Goal: Transaction & Acquisition: Purchase product/service

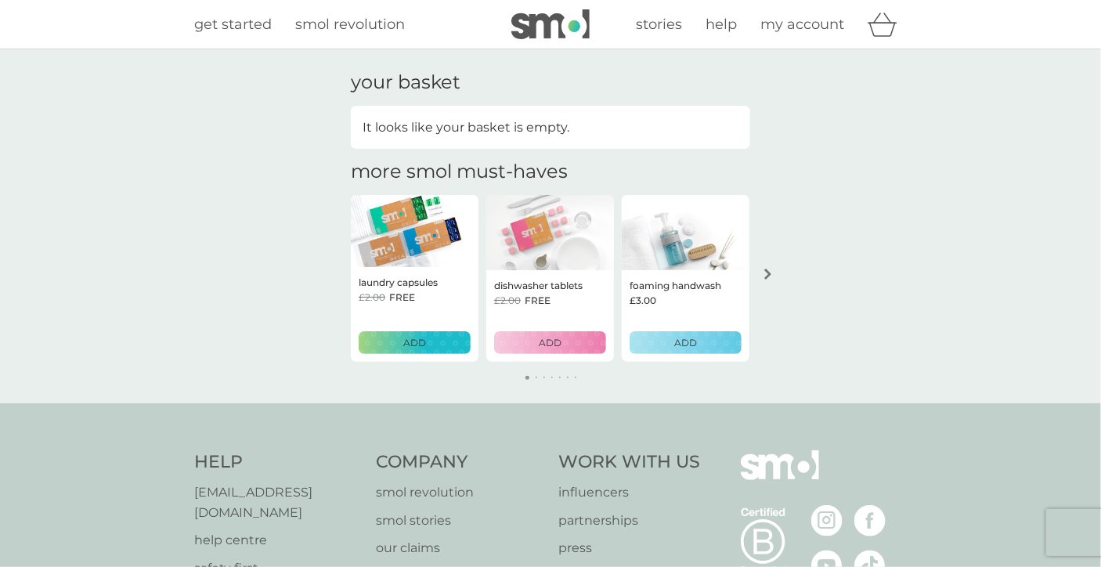
click at [421, 342] on p "ADD" at bounding box center [414, 342] width 23 height 15
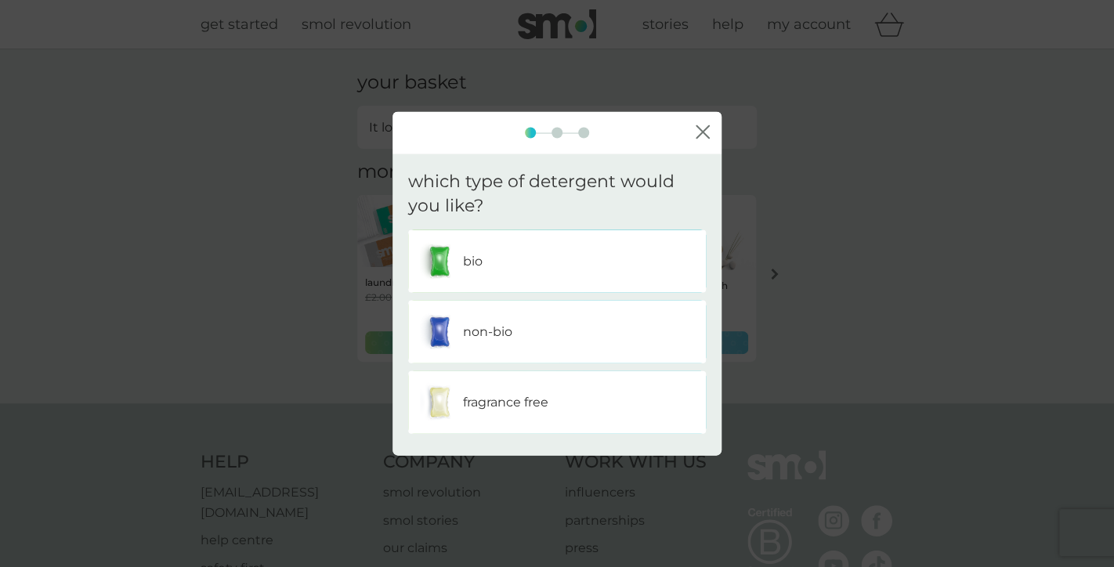
click at [513, 338] on div "non-bio" at bounding box center [557, 331] width 274 height 39
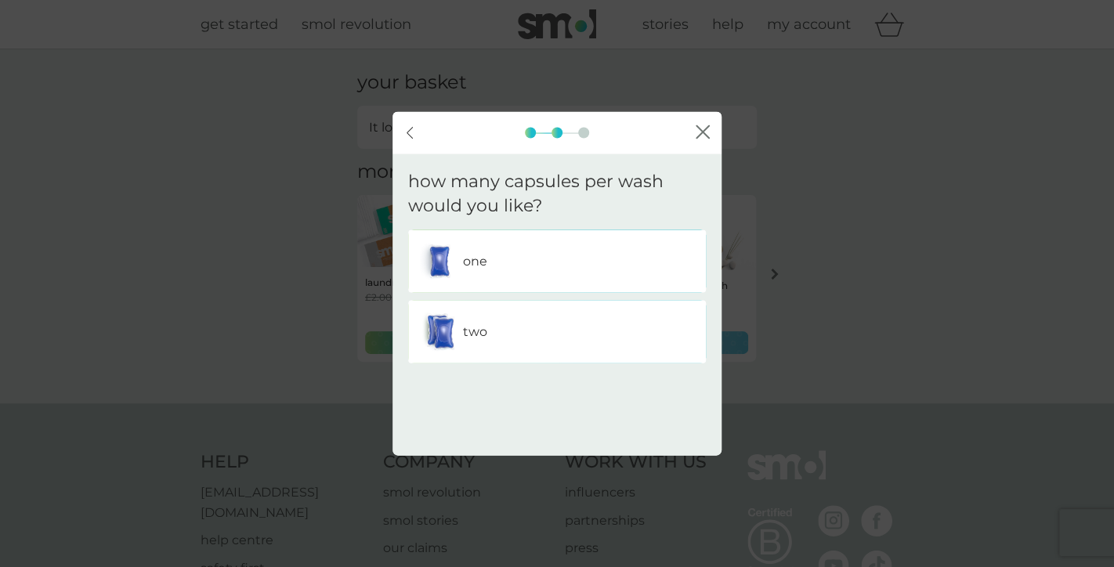
click at [530, 341] on div "two" at bounding box center [557, 331] width 274 height 39
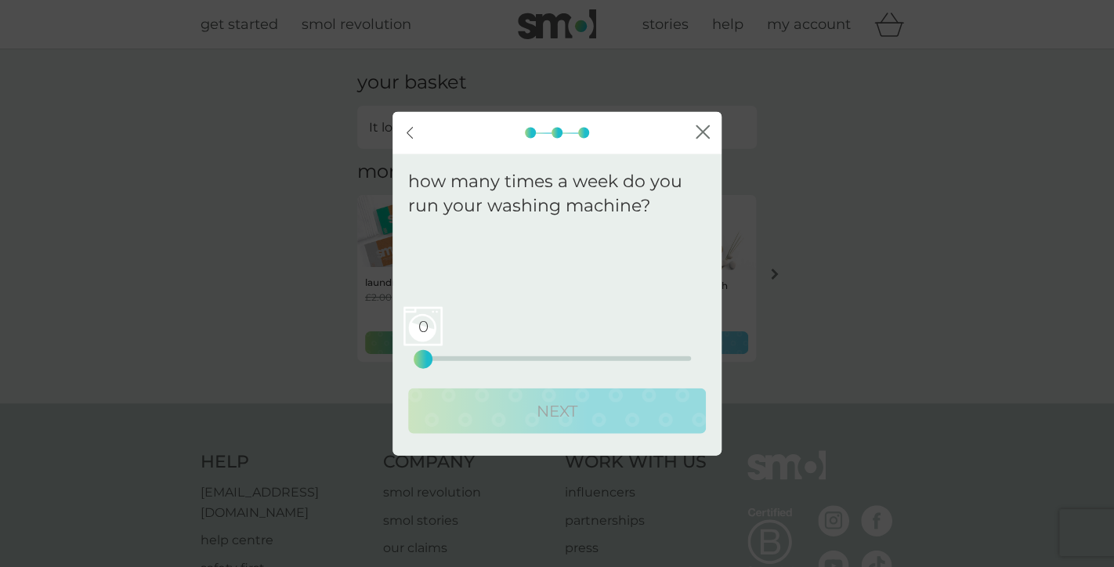
click at [558, 355] on div "0 0 12.5 25" at bounding box center [557, 336] width 268 height 63
click at [446, 353] on div "0 0 12.5 25" at bounding box center [557, 336] width 268 height 63
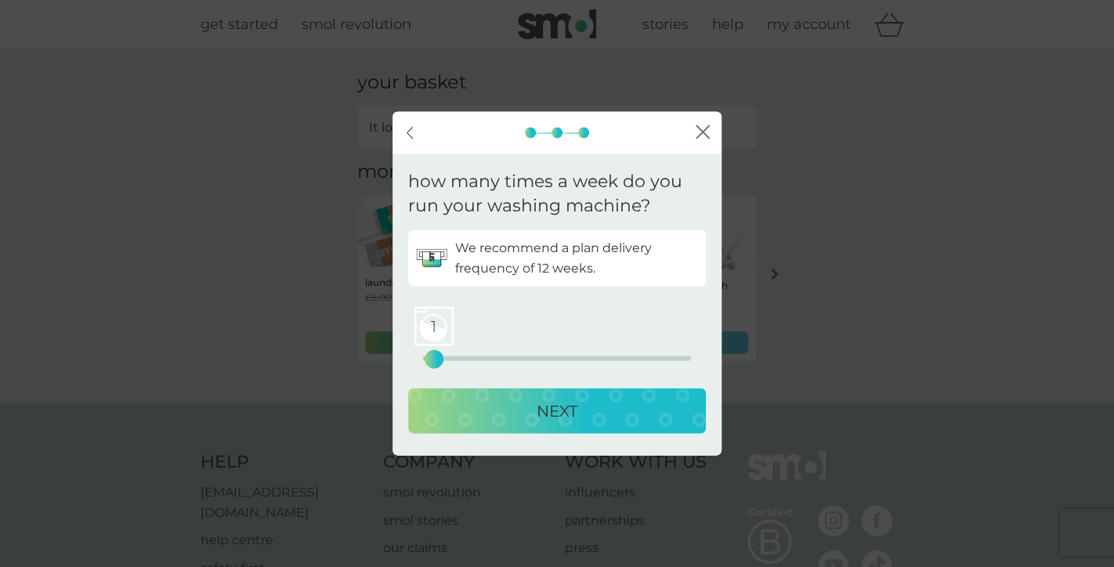
drag, startPoint x: 426, startPoint y: 356, endPoint x: 439, endPoint y: 355, distance: 12.6
click at [437, 356] on div "1" at bounding box center [434, 359] width 6 height 6
drag, startPoint x: 439, startPoint y: 355, endPoint x: 451, endPoint y: 354, distance: 12.6
click at [452, 356] on div "3" at bounding box center [455, 359] width 6 height 6
click at [547, 403] on p "NEXT" at bounding box center [557, 410] width 41 height 25
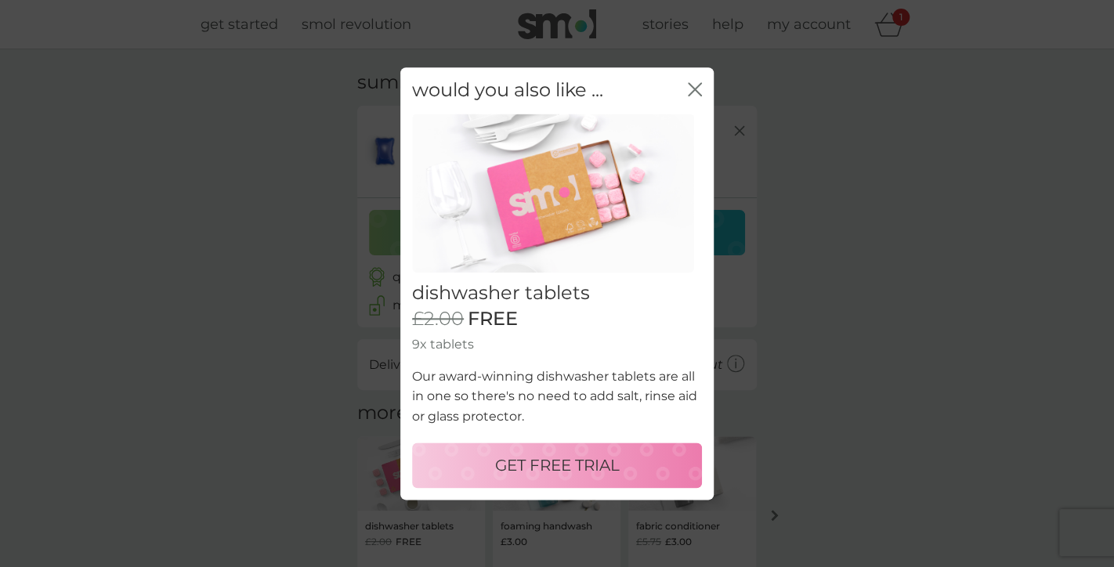
click at [695, 89] on icon "close" at bounding box center [698, 89] width 6 height 13
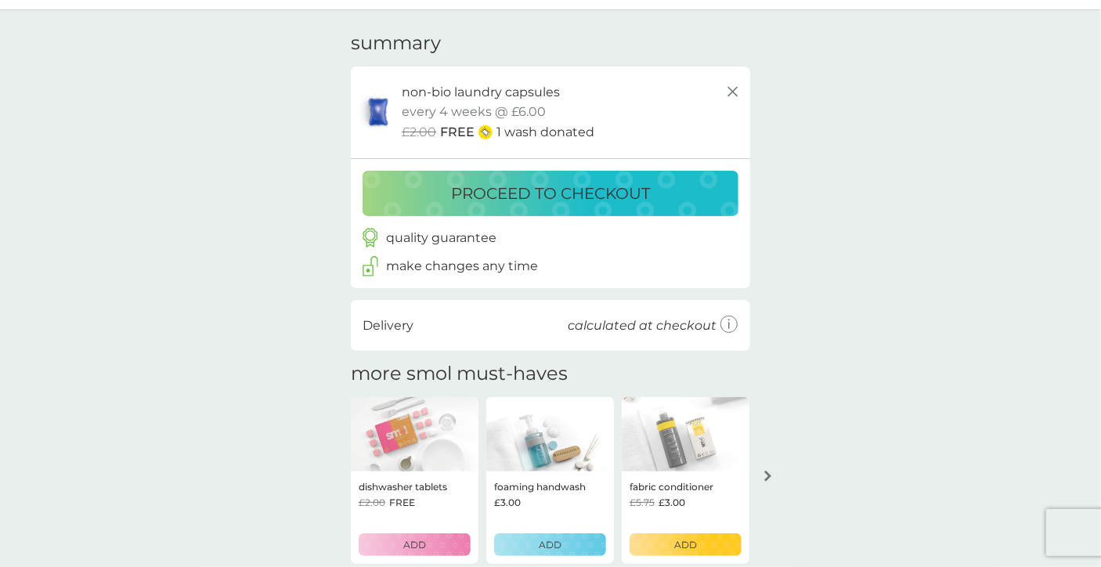
scroll to position [53, 0]
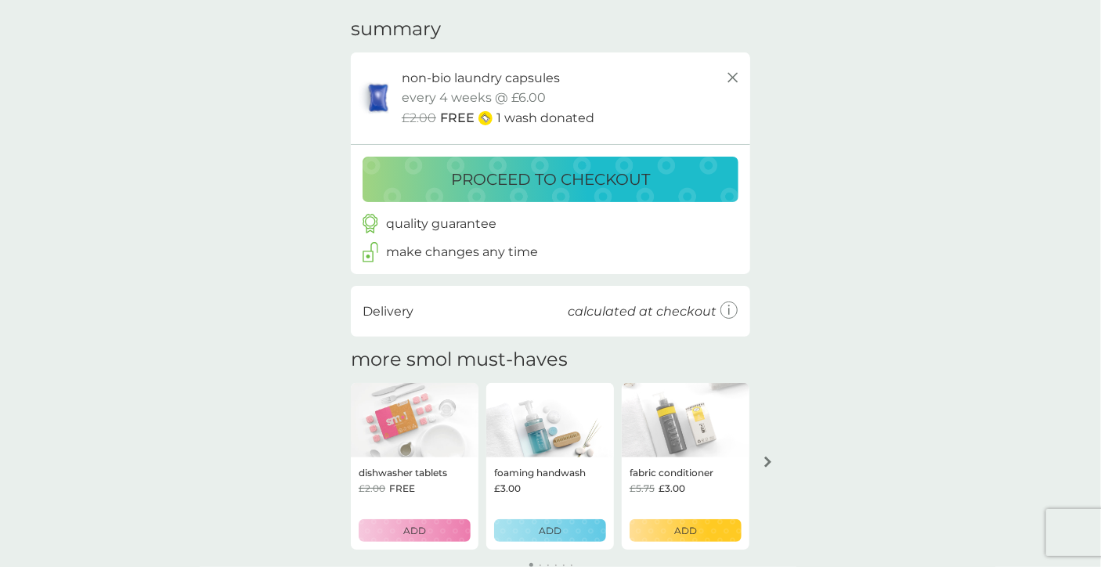
click at [604, 172] on p "proceed to checkout" at bounding box center [550, 179] width 199 height 25
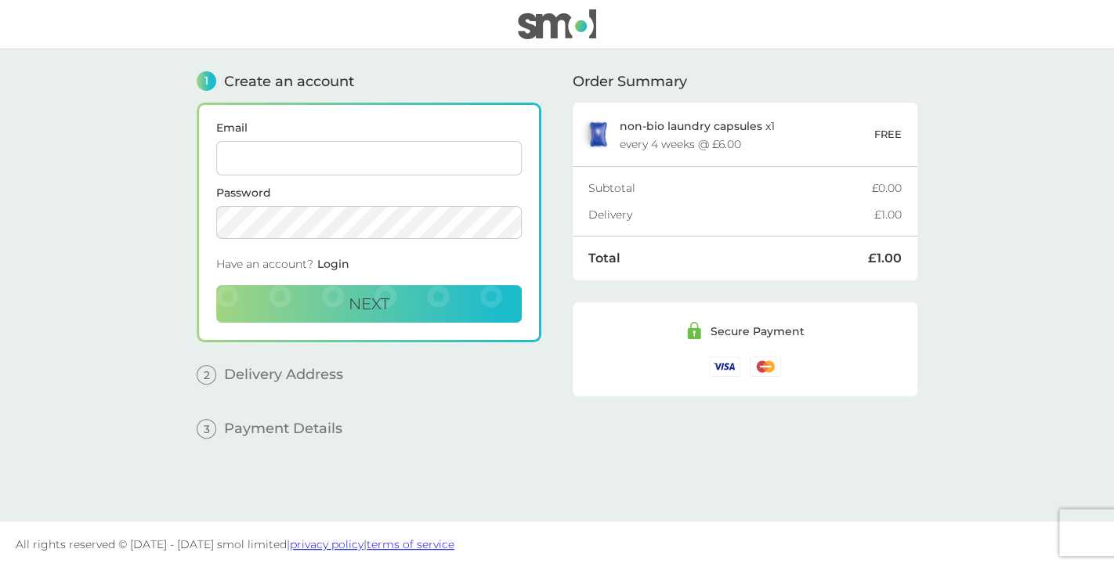
type input "[PERSON_NAME][EMAIL_ADDRESS][PERSON_NAME][DOMAIN_NAME]"
click at [415, 313] on button "Next" at bounding box center [368, 304] width 305 height 38
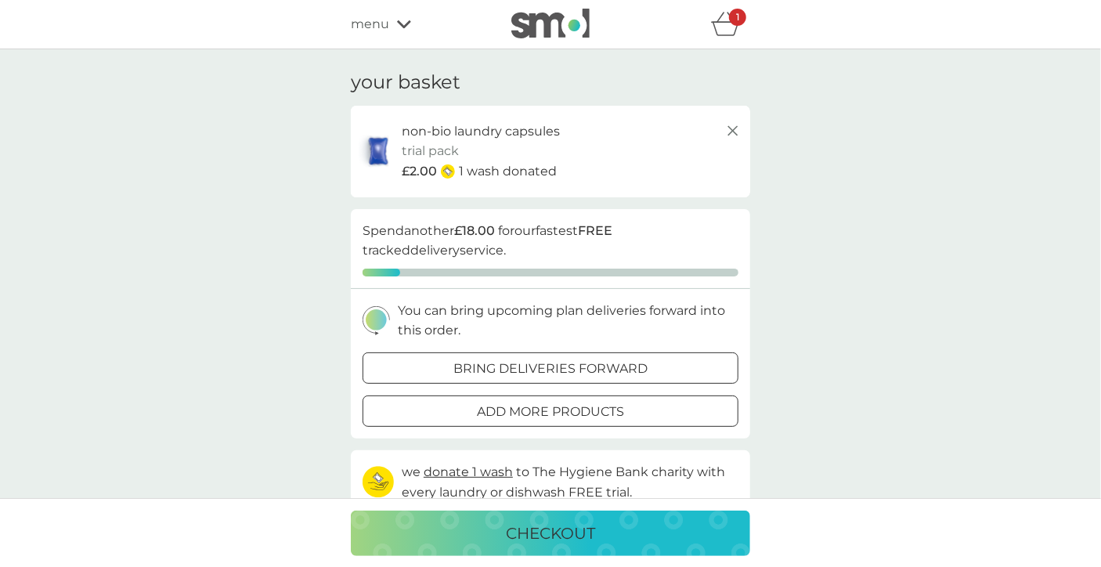
click at [415, 21] on div "menu" at bounding box center [417, 24] width 133 height 20
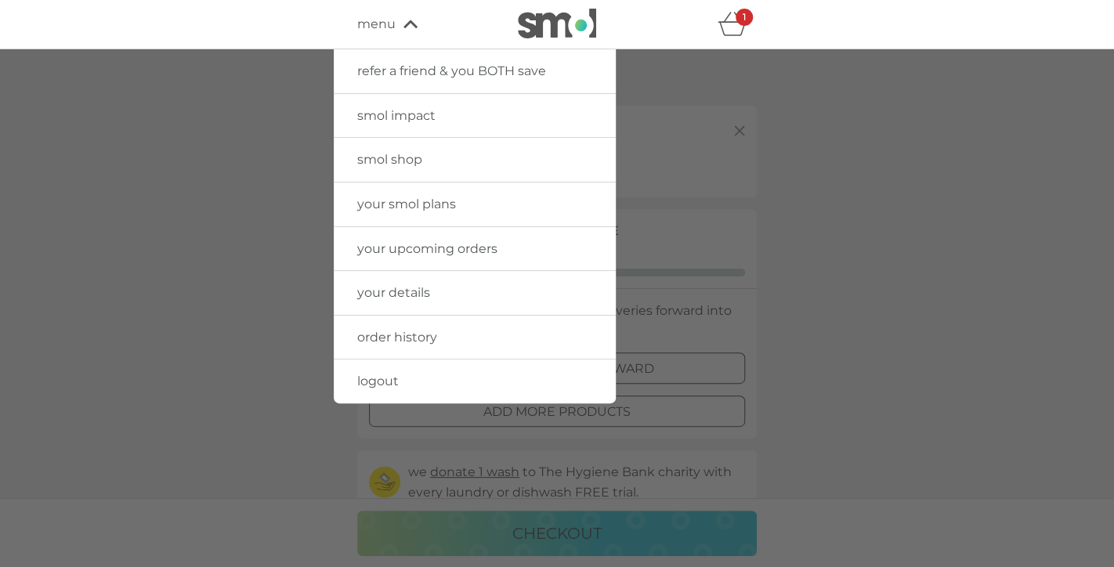
click at [421, 204] on span "your smol plans" at bounding box center [406, 204] width 99 height 15
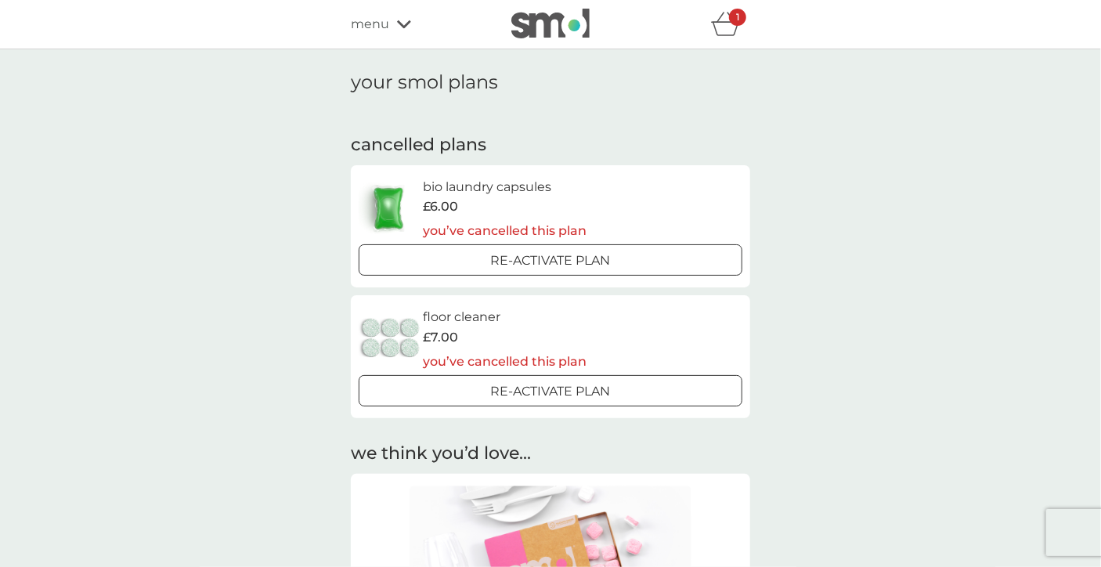
click at [718, 27] on icon "basket" at bounding box center [726, 24] width 30 height 24
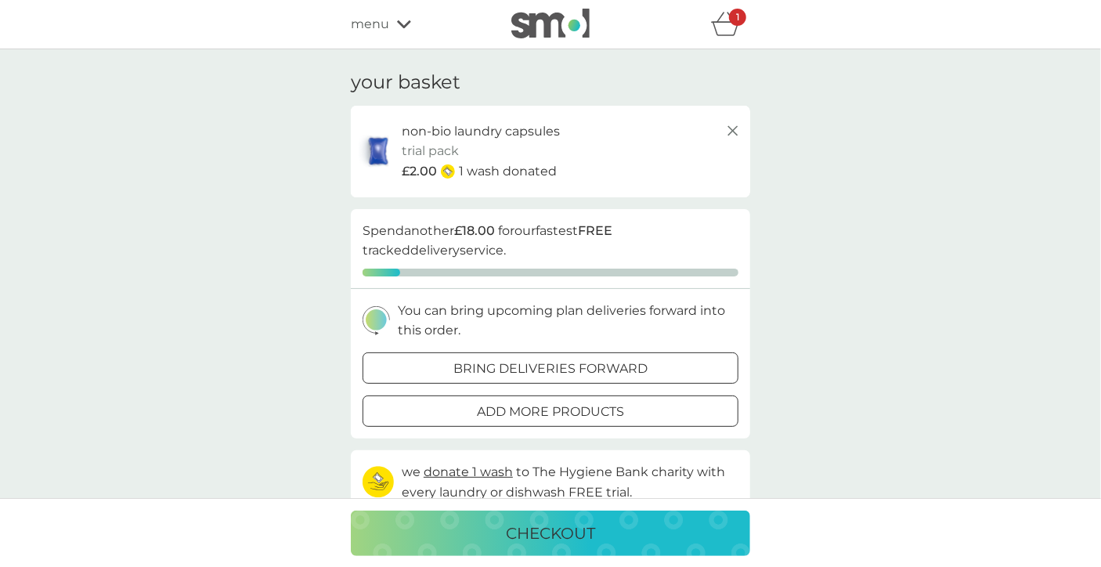
click at [736, 129] on icon at bounding box center [733, 130] width 19 height 19
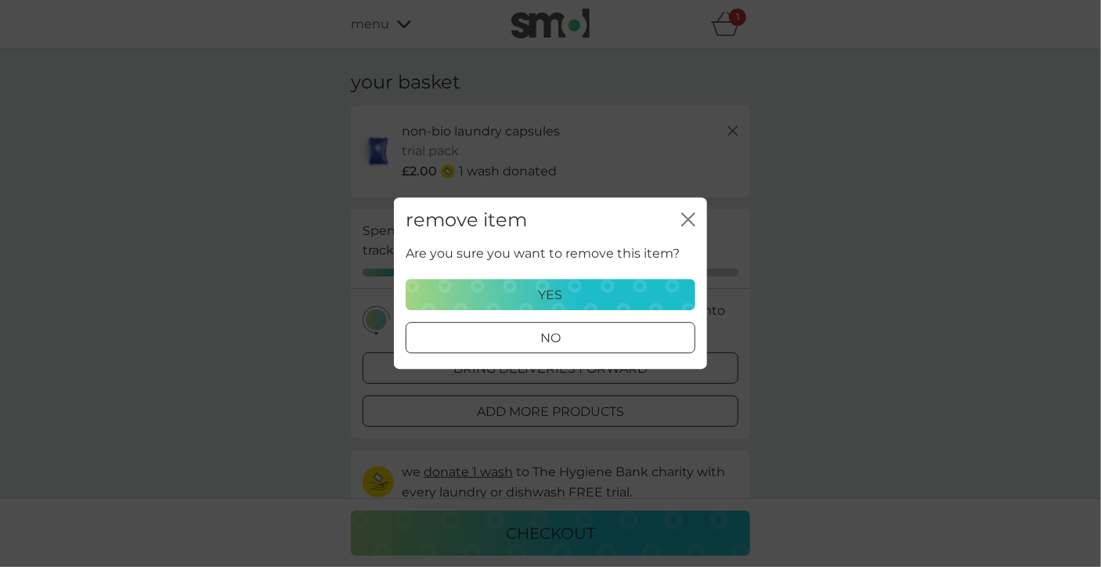
click at [627, 299] on div "yes" at bounding box center [550, 295] width 269 height 20
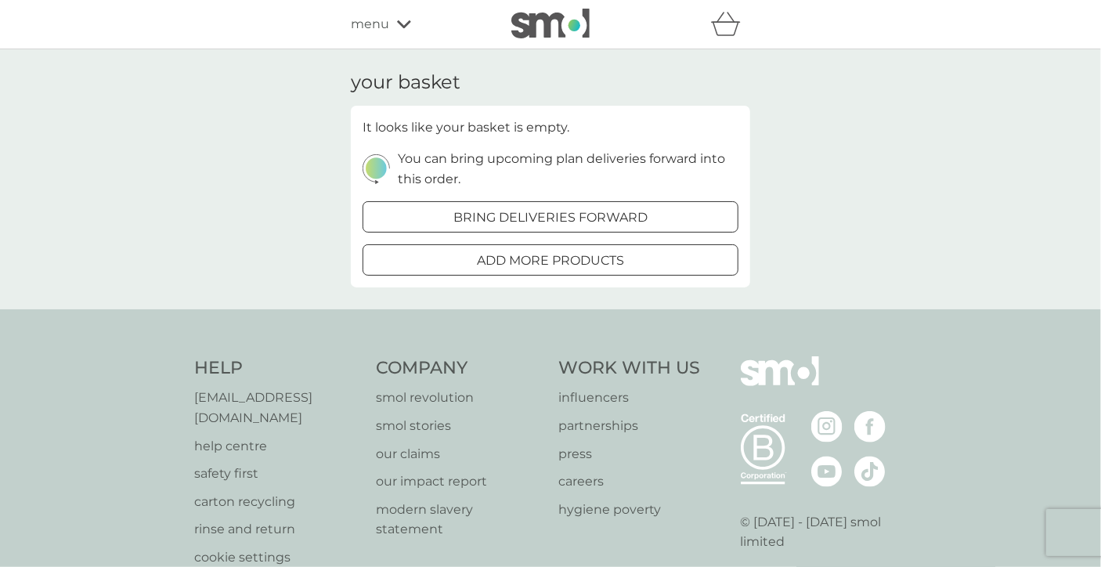
click at [374, 24] on span "menu" at bounding box center [370, 24] width 38 height 20
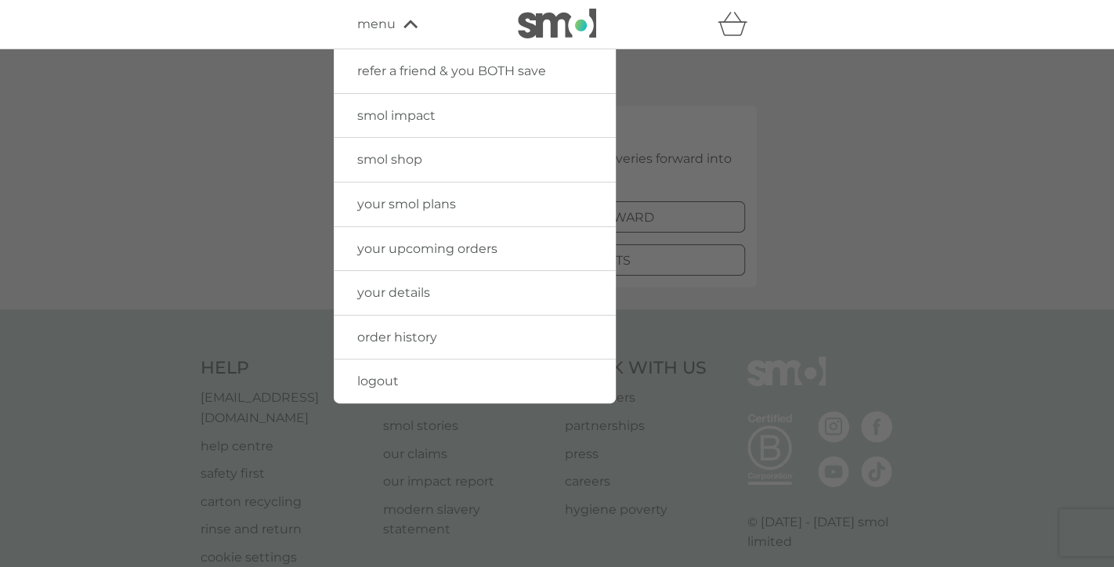
click at [425, 299] on span "your details" at bounding box center [393, 292] width 73 height 15
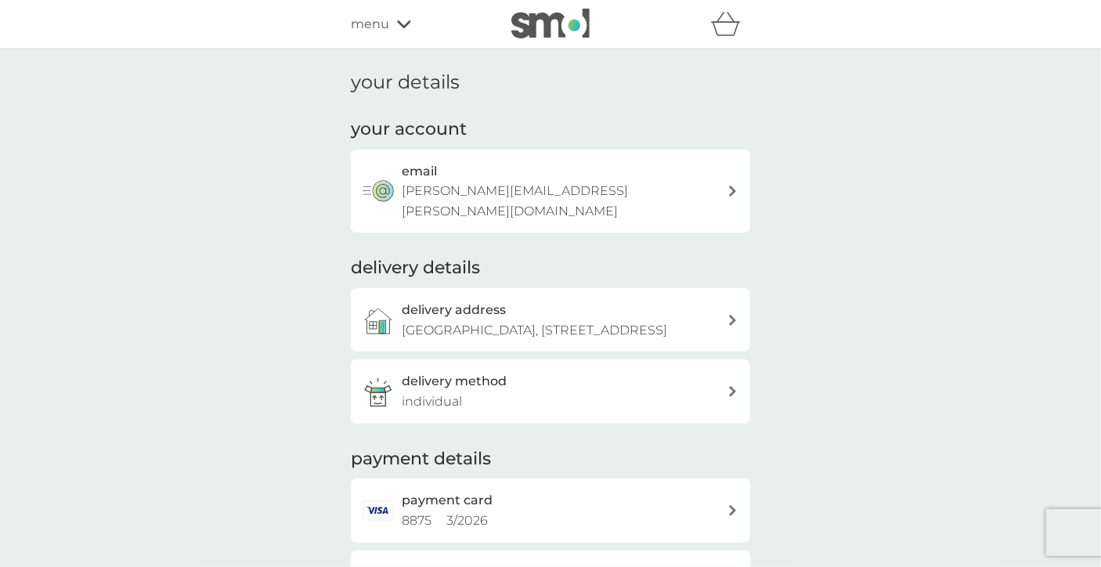
click at [397, 14] on div "menu" at bounding box center [417, 24] width 133 height 20
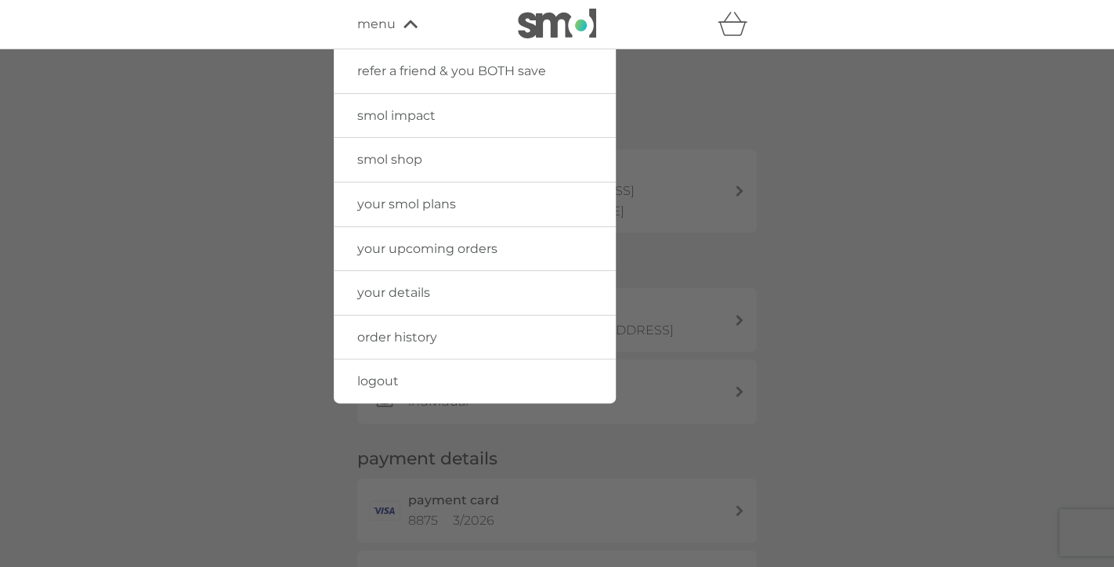
click at [410, 76] on span "refer a friend & you BOTH save" at bounding box center [451, 70] width 189 height 15
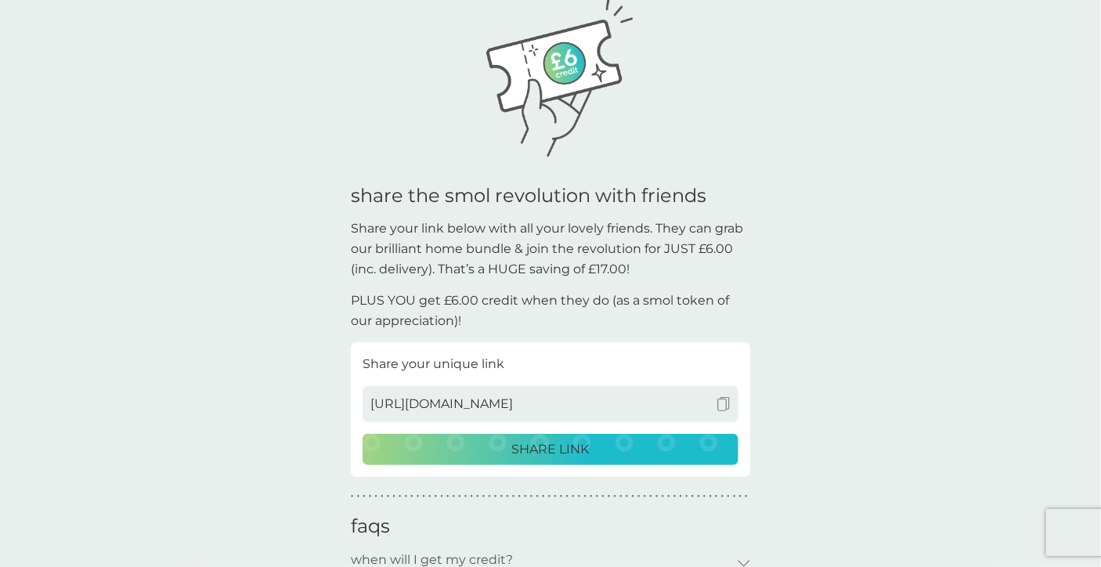
scroll to position [169, 0]
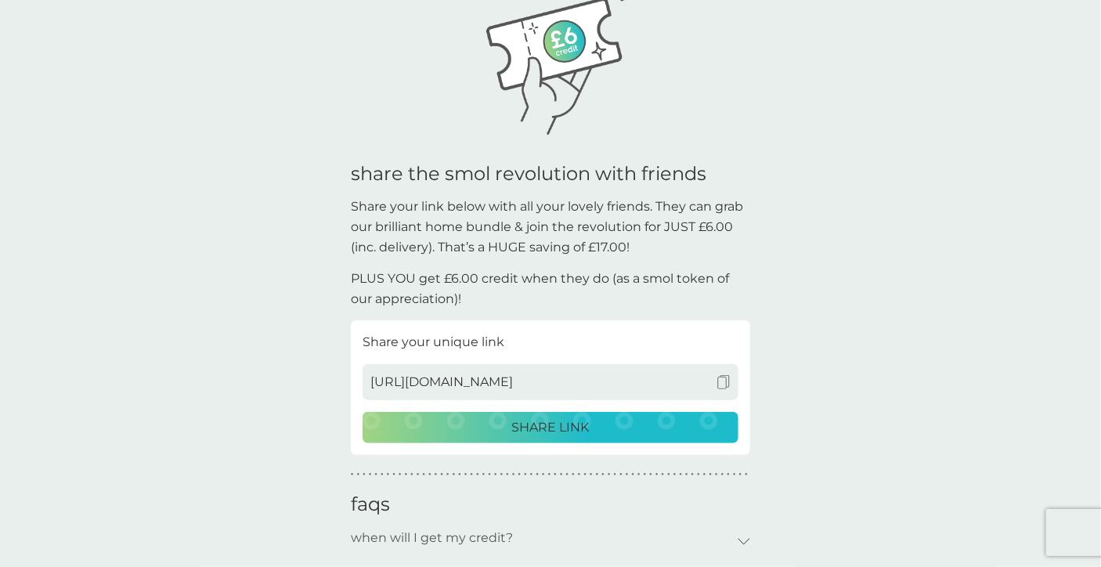
click at [724, 381] on img at bounding box center [724, 382] width 14 height 14
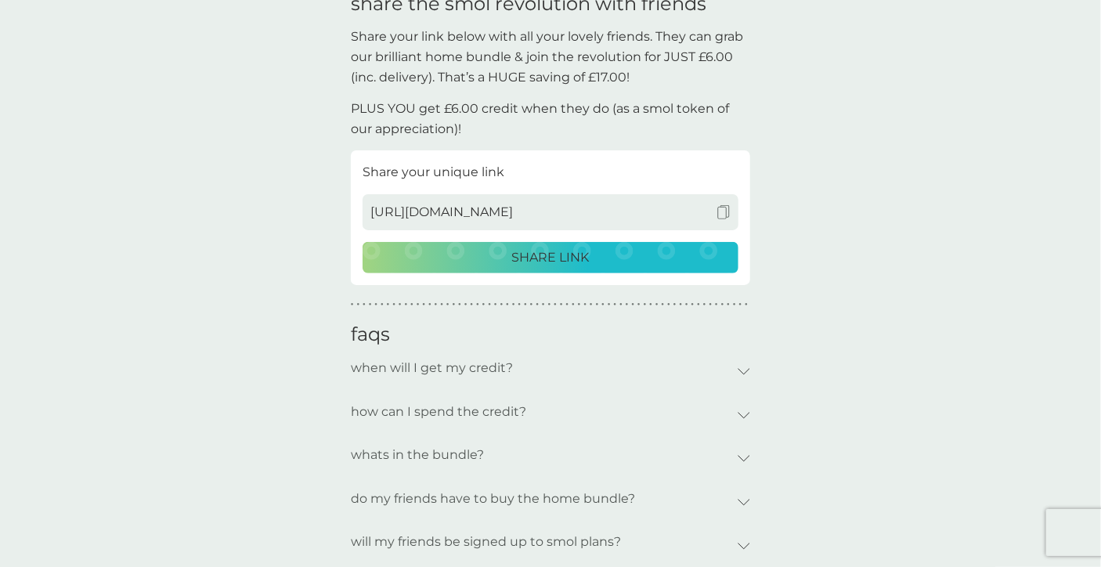
scroll to position [0, 0]
